Goal: Information Seeking & Learning: Learn about a topic

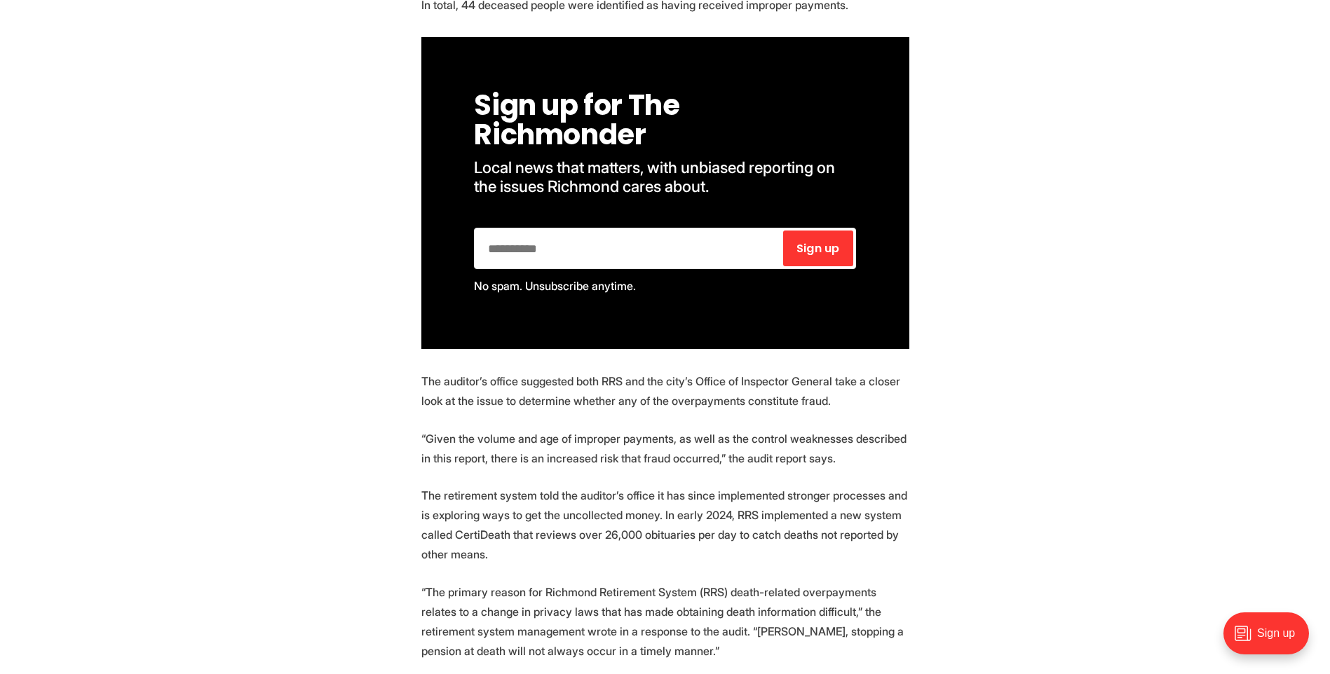
scroll to position [933, 0]
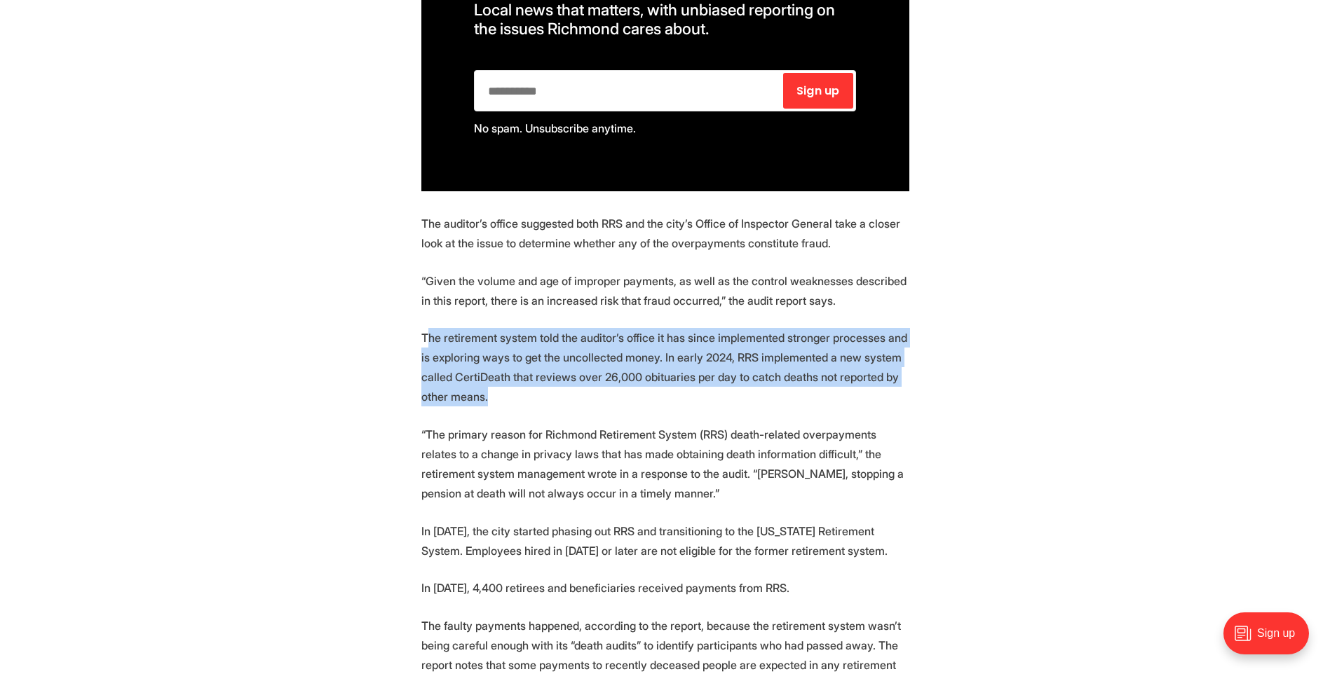
drag, startPoint x: 425, startPoint y: 337, endPoint x: 632, endPoint y: 388, distance: 213.1
click at [632, 388] on p "The retirement system told the auditor’s office it has since implemented strong…" at bounding box center [665, 367] width 488 height 79
drag, startPoint x: 632, startPoint y: 388, endPoint x: 425, endPoint y: 336, distance: 213.4
click at [425, 336] on p "The retirement system told the auditor’s office it has since implemented strong…" at bounding box center [665, 367] width 488 height 79
drag, startPoint x: 421, startPoint y: 334, endPoint x: 493, endPoint y: 391, distance: 91.9
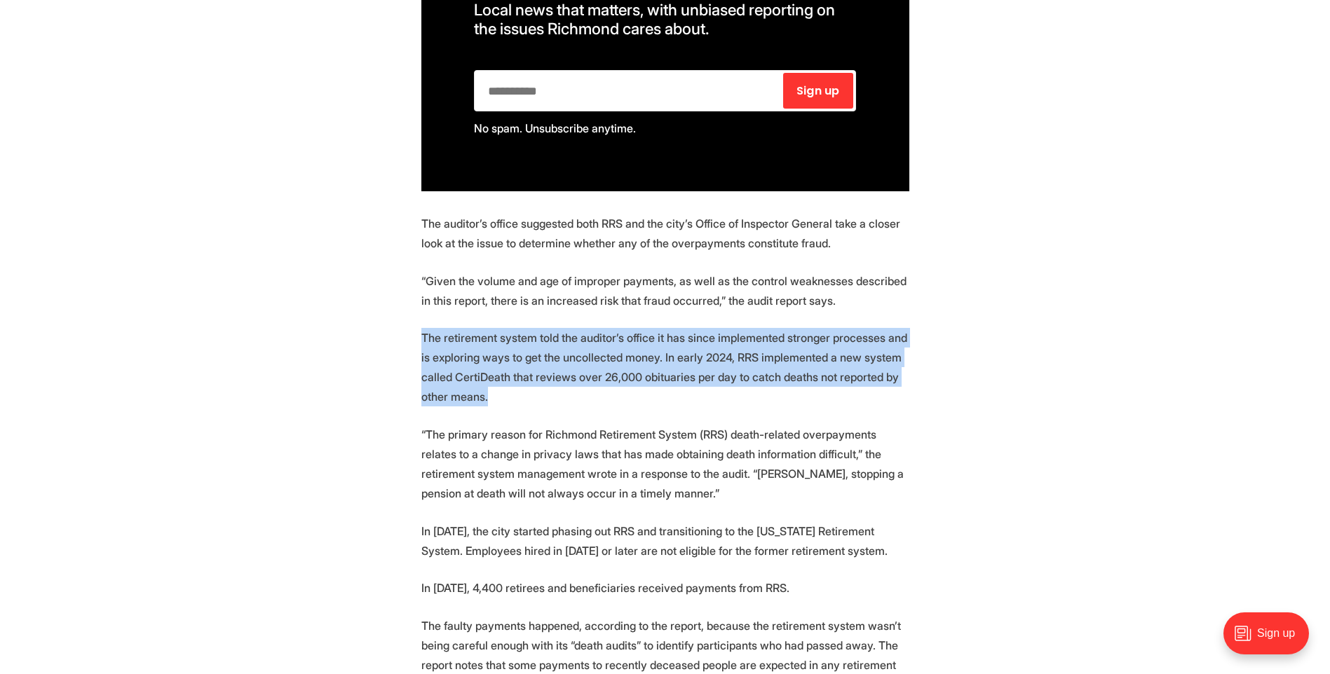
click at [493, 391] on p "The retirement system told the auditor’s office it has since implemented strong…" at bounding box center [665, 367] width 488 height 79
drag, startPoint x: 492, startPoint y: 391, endPoint x: 447, endPoint y: 371, distance: 49.0
drag, startPoint x: 447, startPoint y: 371, endPoint x: 423, endPoint y: 338, distance: 40.7
click at [423, 338] on p "The retirement system told the auditor’s office it has since implemented strong…" at bounding box center [665, 367] width 488 height 79
drag, startPoint x: 426, startPoint y: 337, endPoint x: 493, endPoint y: 398, distance: 90.3
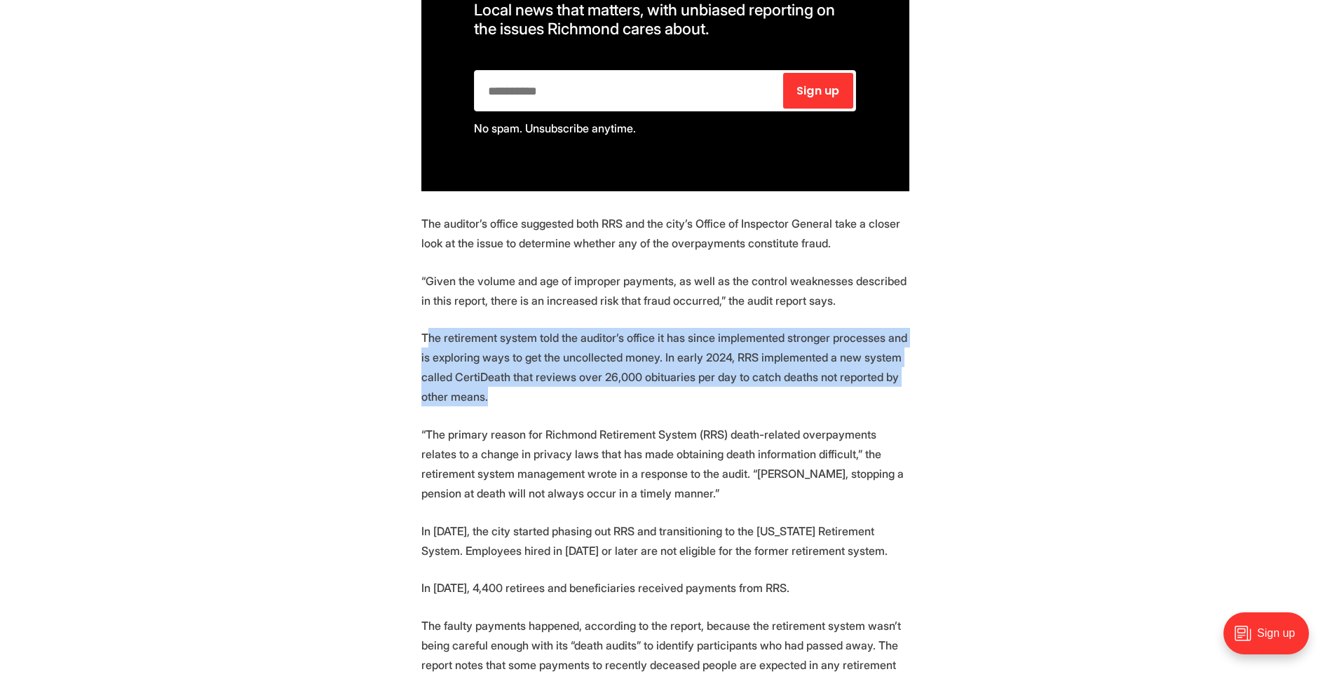
click at [493, 398] on p "The retirement system told the auditor’s office it has since implemented strong…" at bounding box center [665, 367] width 488 height 79
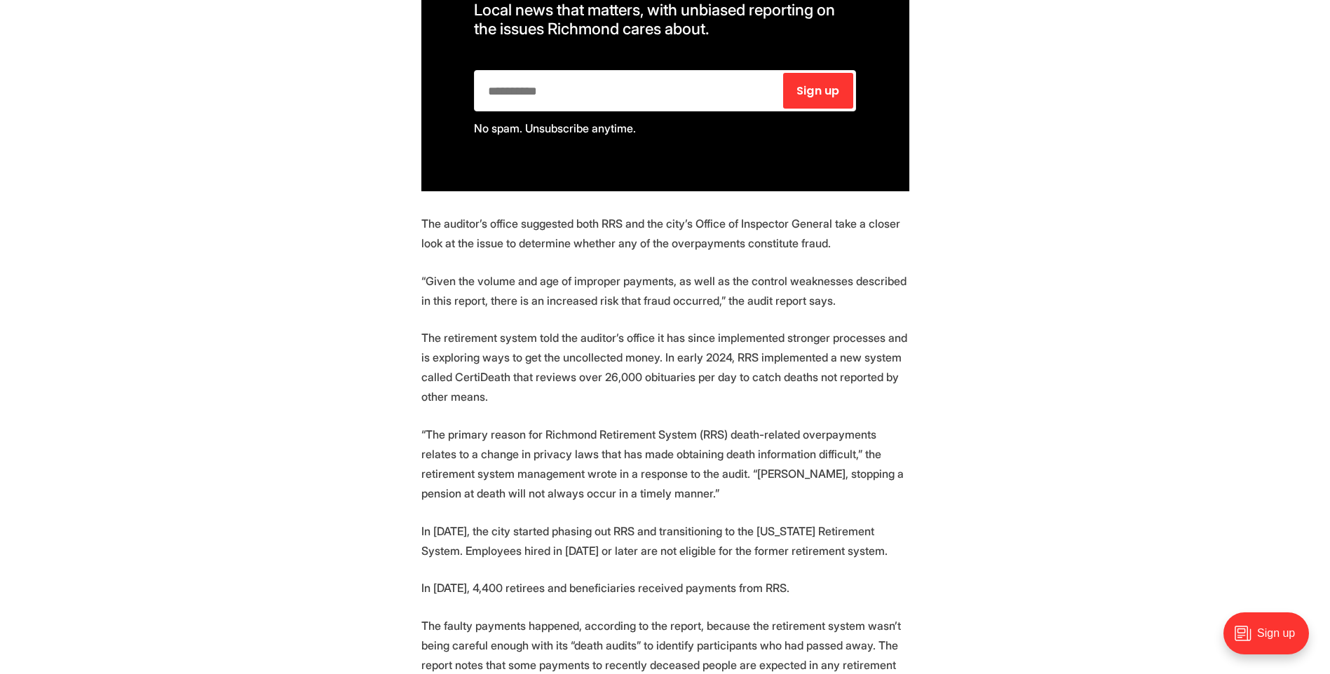
drag, startPoint x: 493, startPoint y: 398, endPoint x: 417, endPoint y: 334, distance: 98.6
click at [416, 341] on section "The Richmond Retirement System made at least $555,000 in erroneous payments to …" at bounding box center [665, 577] width 1330 height 1903
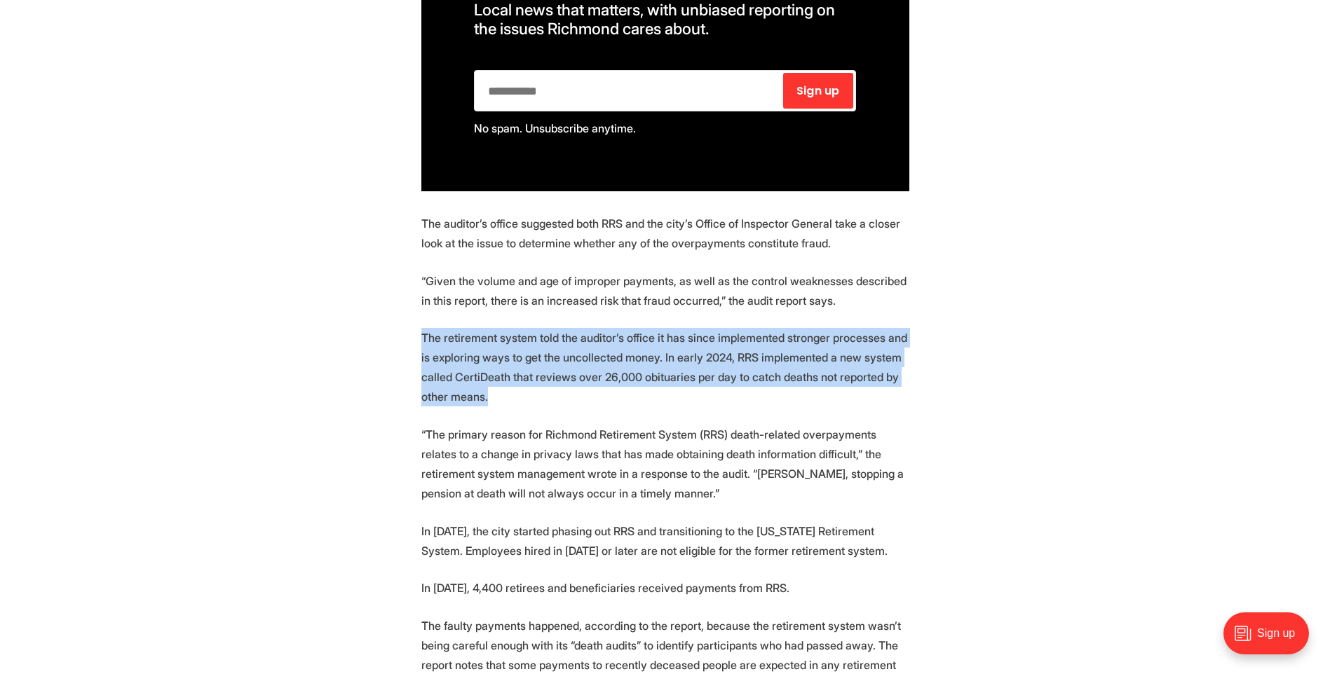
drag, startPoint x: 420, startPoint y: 328, endPoint x: 503, endPoint y: 395, distance: 106.8
click at [503, 395] on section "The Richmond Retirement System made at least $555,000 in erroneous payments to …" at bounding box center [665, 577] width 1330 height 1903
drag, startPoint x: 503, startPoint y: 395, endPoint x: 433, endPoint y: 354, distance: 81.7
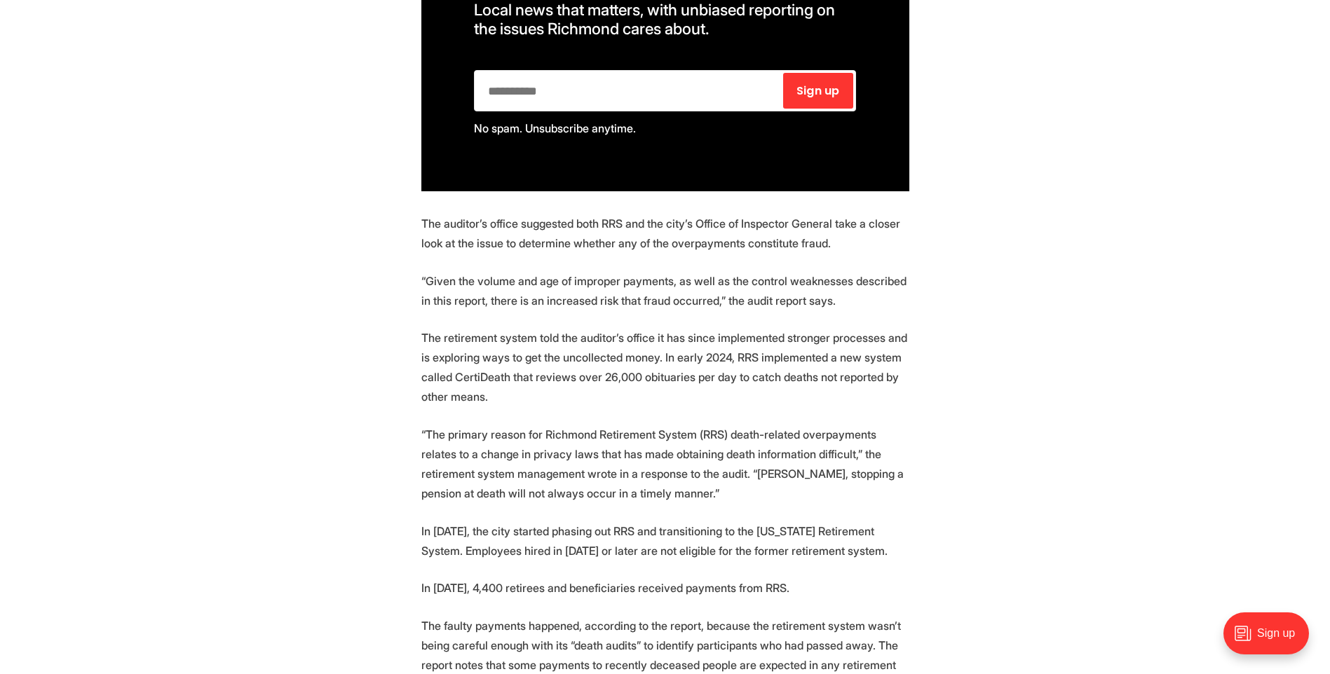
drag, startPoint x: 433, startPoint y: 354, endPoint x: 1166, endPoint y: 57, distance: 791.1
click at [1157, 65] on section "The Richmond Retirement System made at least $555,000 in erroneous payments to …" at bounding box center [665, 577] width 1330 height 1903
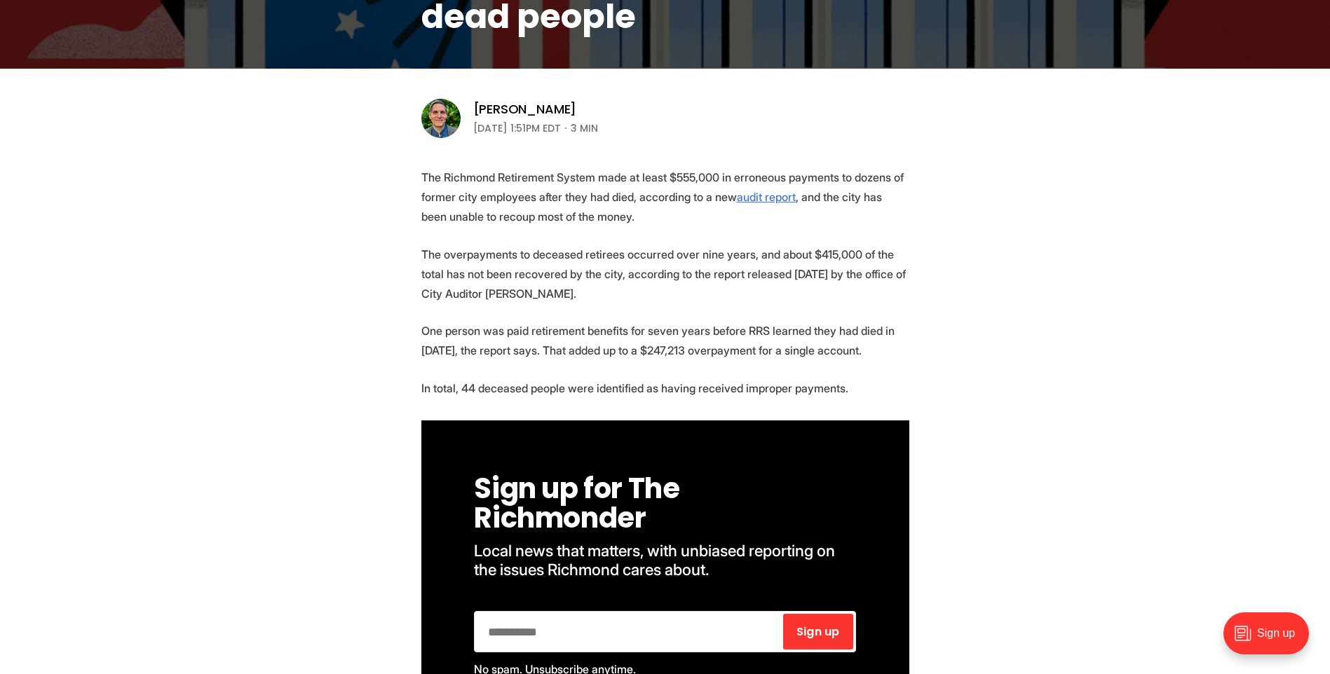
scroll to position [400, 0]
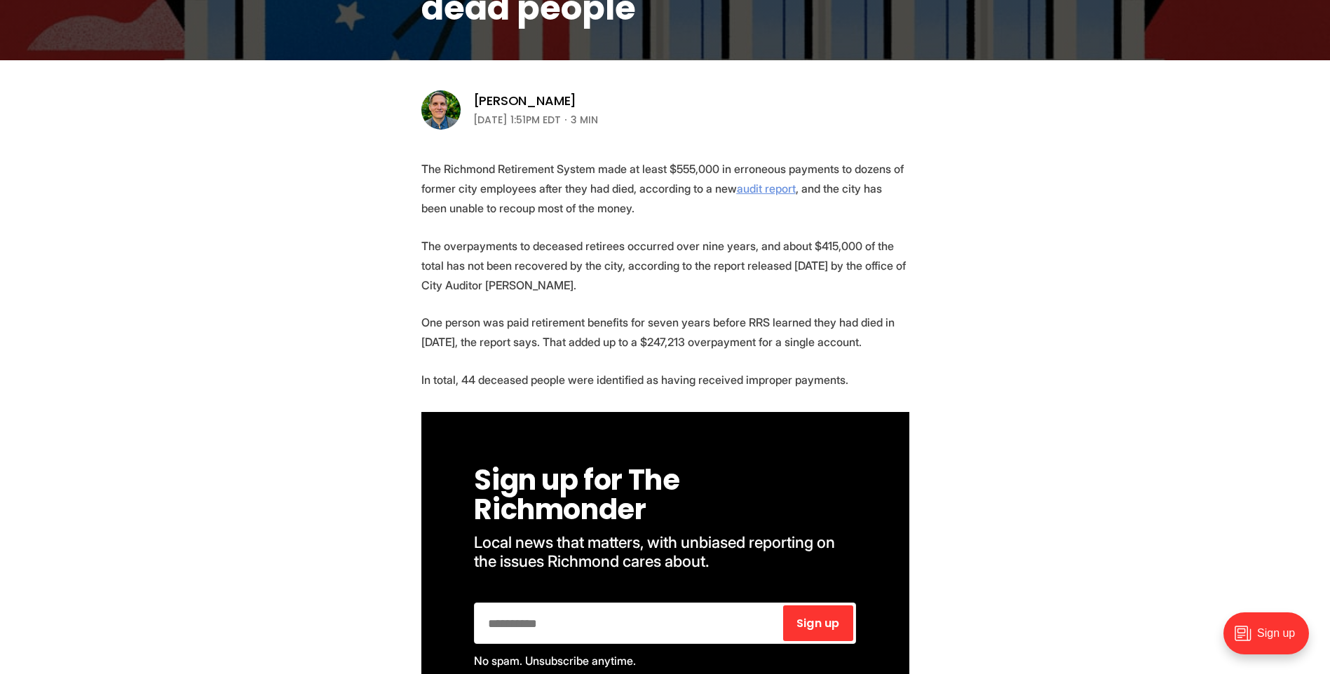
click at [756, 190] on u "audit report" at bounding box center [766, 189] width 59 height 14
